Goal: Find contact information: Find contact information

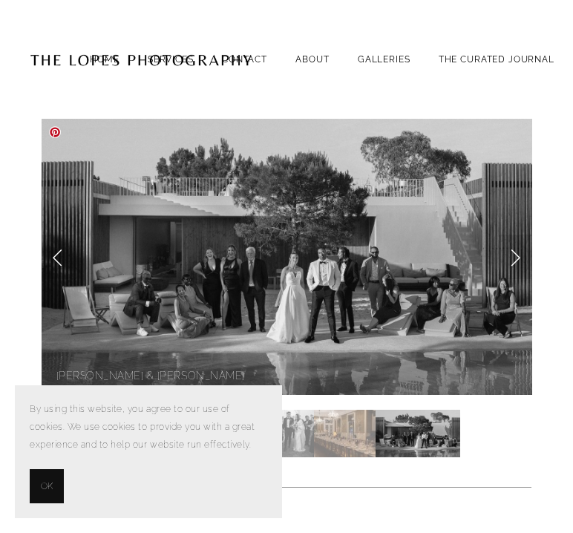
click at [331, 149] on img at bounding box center [287, 257] width 491 height 276
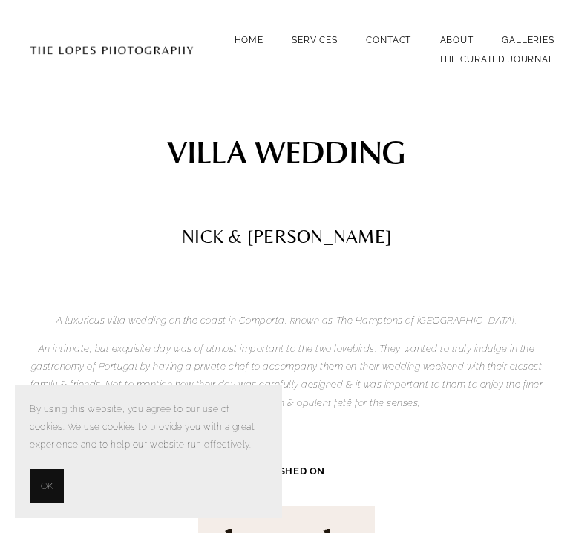
click at [287, 217] on div "NICK & [PERSON_NAME]" at bounding box center [286, 237] width 539 height 44
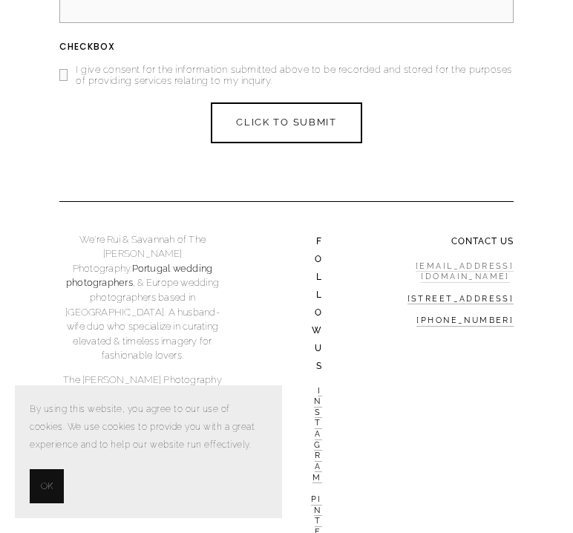
drag, startPoint x: 494, startPoint y: 277, endPoint x: 354, endPoint y: 264, distance: 140.2
click at [354, 264] on div "contact US [EMAIL_ADDRESS][DOMAIN_NAME] [STREET_ADDRESS] [PHONE_NUMBER]" at bounding box center [431, 280] width 192 height 120
drag, startPoint x: 341, startPoint y: 264, endPoint x: 512, endPoint y: 281, distance: 171.7
click at [512, 281] on div "contact US [EMAIL_ADDRESS][DOMAIN_NAME] [STREET_ADDRESS] [PHONE_NUMBER]" at bounding box center [431, 280] width 192 height 120
copy link "[EMAIL_ADDRESS][DOMAIN_NAME]"
